Goal: Find contact information: Find contact information

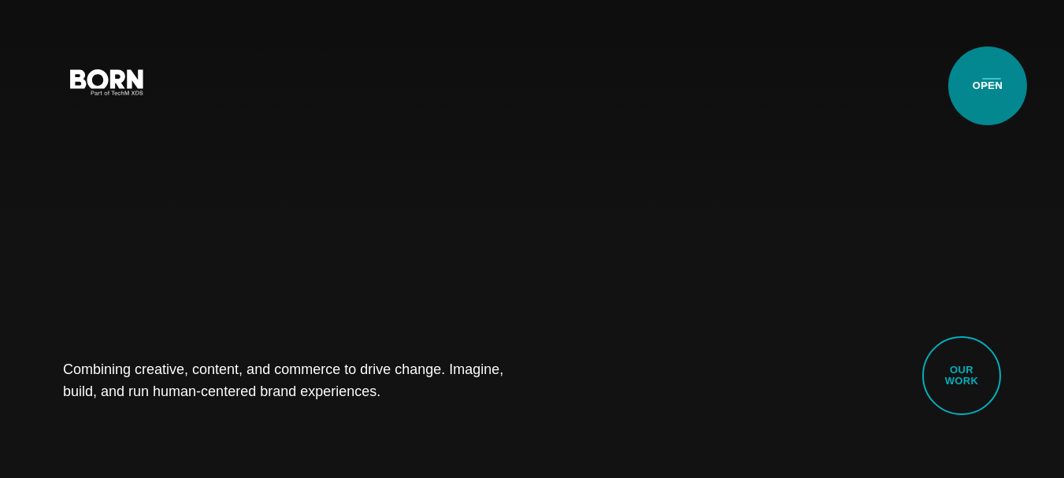
click at [990, 84] on button "Primary Menu" at bounding box center [992, 81] width 38 height 33
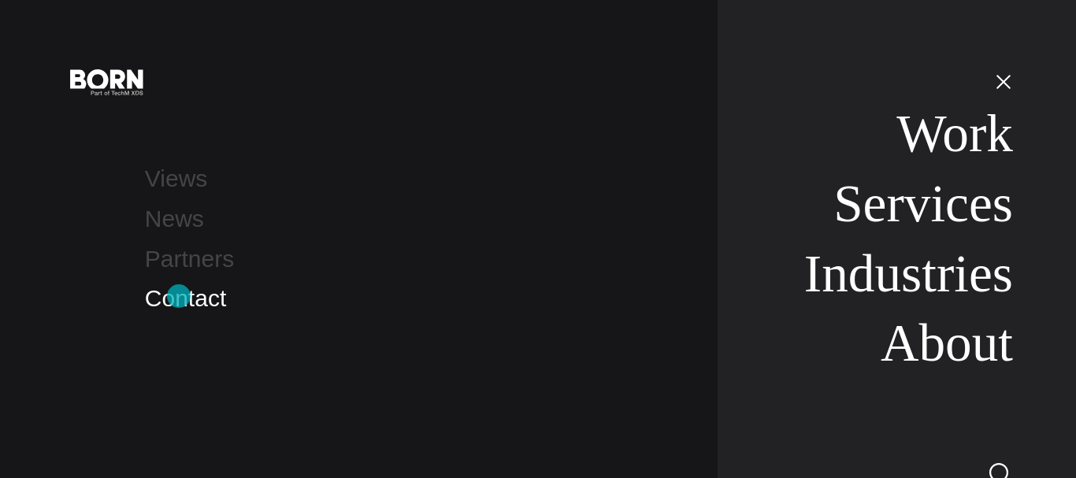
click at [179, 296] on link "Contact" at bounding box center [185, 298] width 81 height 26
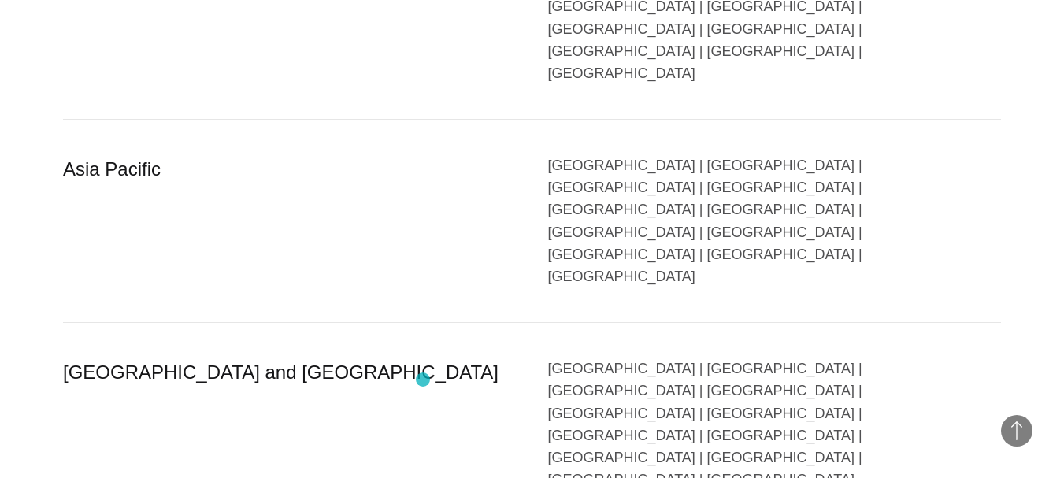
scroll to position [3152, 0]
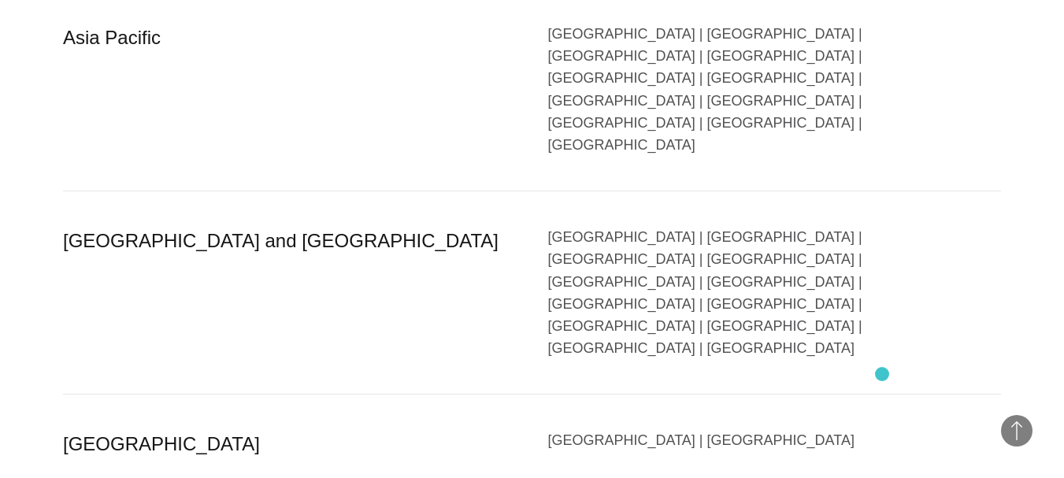
drag, startPoint x: 533, startPoint y: 318, endPoint x: 882, endPoint y: 374, distance: 354.3
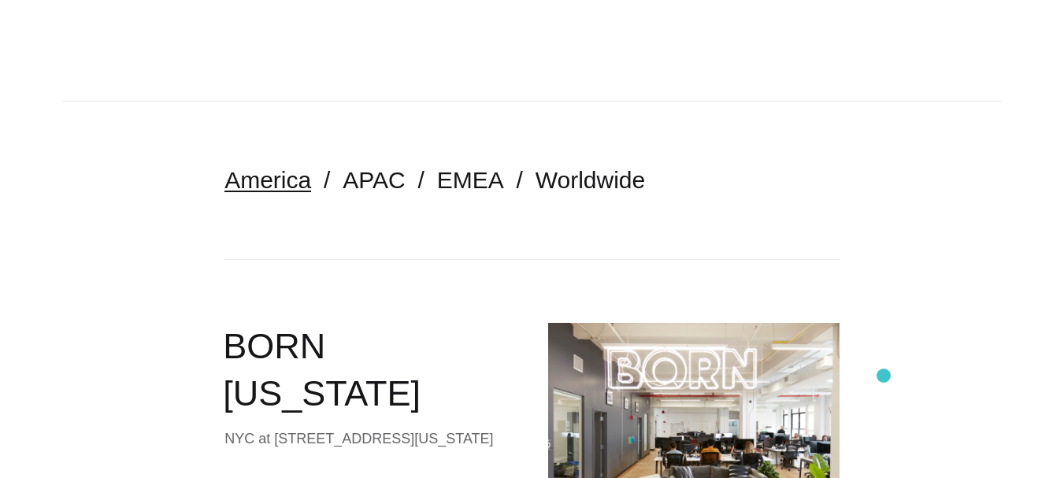
scroll to position [0, 0]
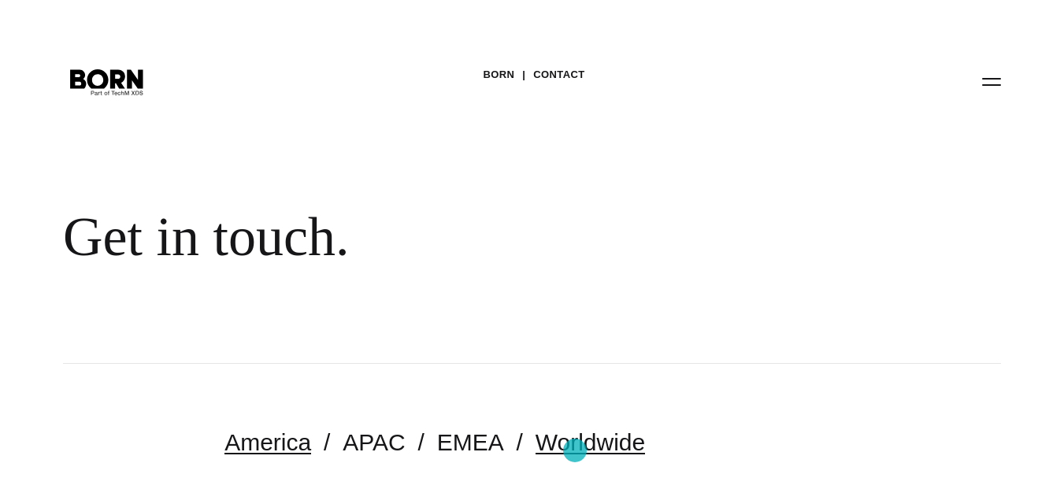
click at [575, 451] on link "Worldwide" at bounding box center [591, 442] width 110 height 26
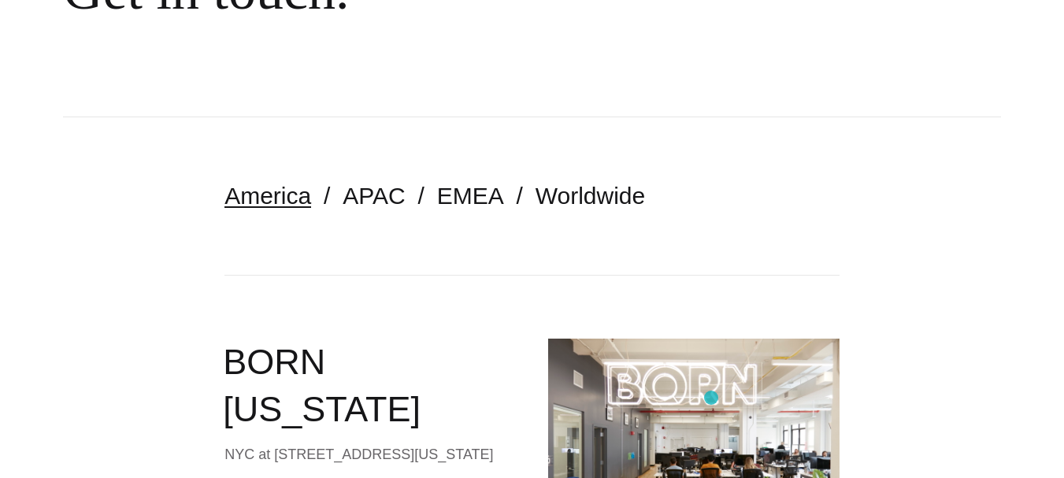
scroll to position [262, 0]
